Goal: Information Seeking & Learning: Find specific fact

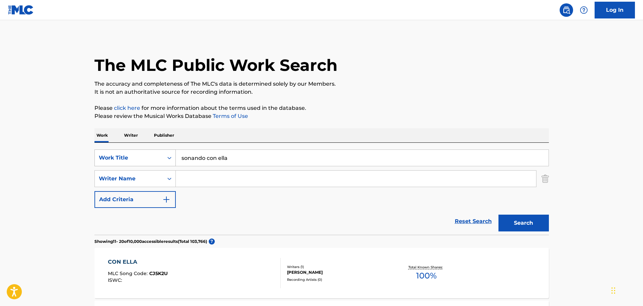
drag, startPoint x: 236, startPoint y: 160, endPoint x: 98, endPoint y: 152, distance: 138.4
click at [98, 153] on div "SearchWithCriteria1dc46bb7-040e-43fb-b4d5-460ea010172d Work Title sonando con e…" at bounding box center [321, 158] width 455 height 17
click at [499, 215] on button "Search" at bounding box center [524, 223] width 50 height 17
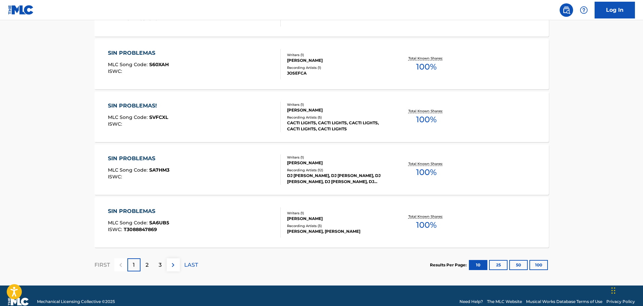
scroll to position [538, 0]
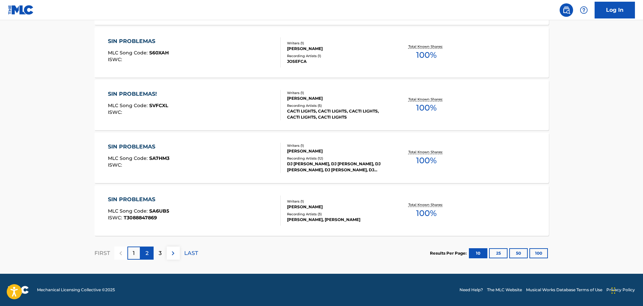
click at [145, 255] on div "2" at bounding box center [147, 253] width 13 height 13
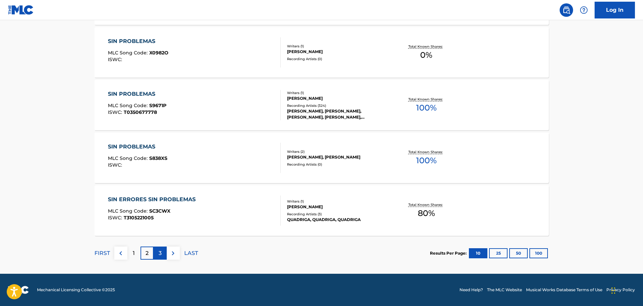
click at [162, 252] on div "3" at bounding box center [160, 253] width 13 height 13
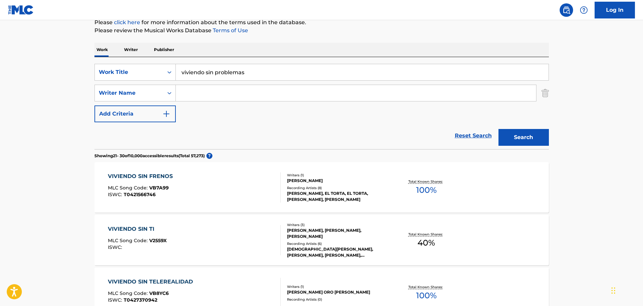
scroll to position [67, 0]
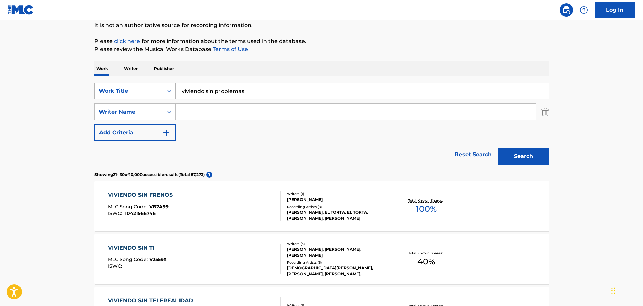
drag, startPoint x: 253, startPoint y: 87, endPoint x: 158, endPoint y: 87, distance: 94.8
click at [158, 87] on div "SearchWithCriteria1dc46bb7-040e-43fb-b4d5-460ea010172d Work Title viviendo sin …" at bounding box center [321, 91] width 455 height 17
paste input "sonando con ella"
type input "sonando con ella"
click at [514, 151] on button "Search" at bounding box center [524, 156] width 50 height 17
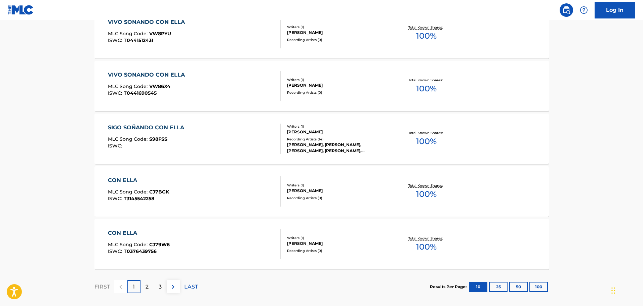
scroll to position [538, 0]
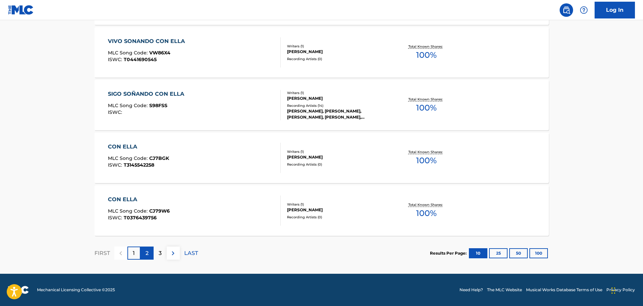
click at [149, 257] on div "2" at bounding box center [147, 253] width 13 height 13
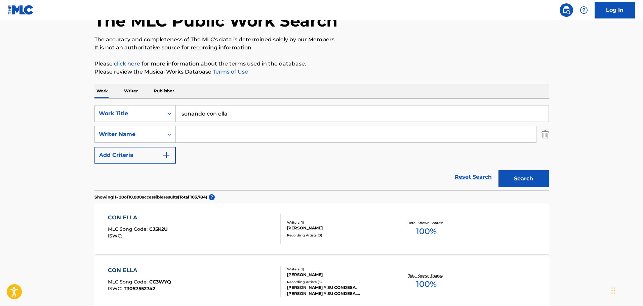
scroll to position [0, 0]
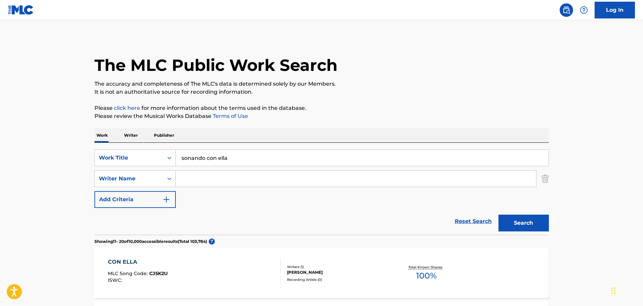
click at [202, 181] on input "Search Form" at bounding box center [356, 179] width 361 height 16
type input "[PERSON_NAME]"
click at [499, 215] on button "Search" at bounding box center [524, 223] width 50 height 17
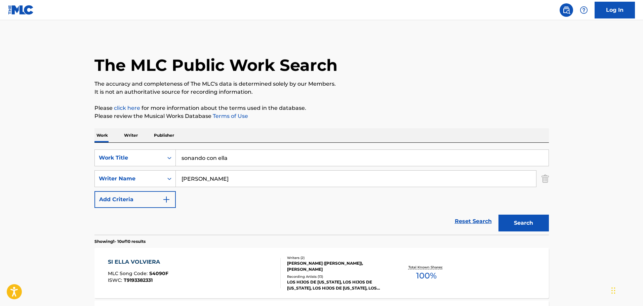
drag, startPoint x: 234, startPoint y: 158, endPoint x: 146, endPoint y: 149, distance: 88.5
click at [146, 150] on div "SearchWithCriteria1dc46bb7-040e-43fb-b4d5-460ea010172d Work Title sonando con e…" at bounding box center [321, 158] width 455 height 17
type input "paz en este amor"
click at [499, 215] on button "Search" at bounding box center [524, 223] width 50 height 17
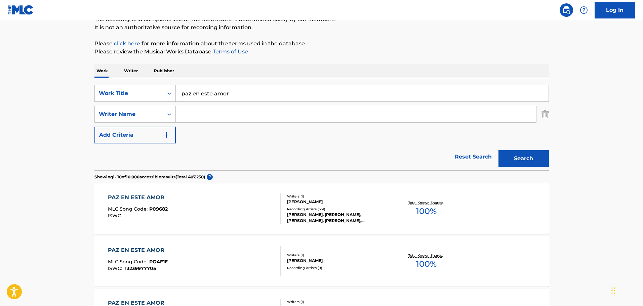
scroll to position [67, 0]
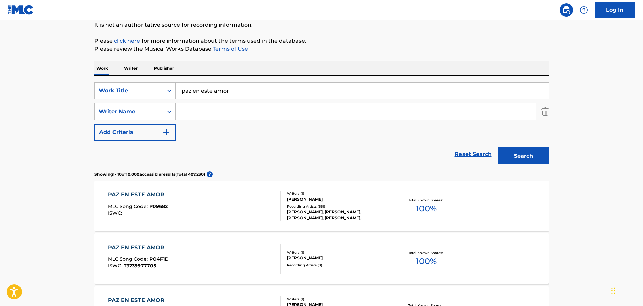
click at [174, 210] on div "PAZ EN ESTE AMOR MLC Song Code : P09682 ISWC :" at bounding box center [194, 206] width 173 height 30
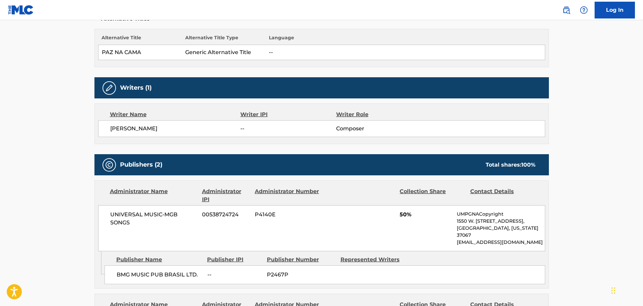
scroll to position [202, 0]
